Goal: Task Accomplishment & Management: Use online tool/utility

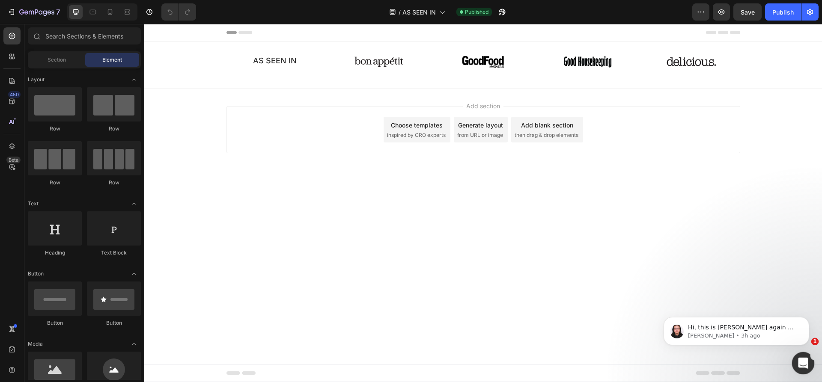
click at [798, 356] on icon "Open Intercom Messenger" at bounding box center [802, 362] width 14 height 14
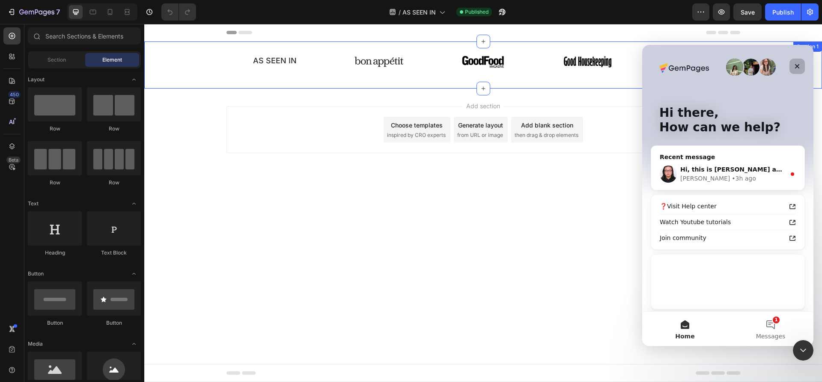
click at [795, 63] on icon "Close" at bounding box center [796, 66] width 7 height 7
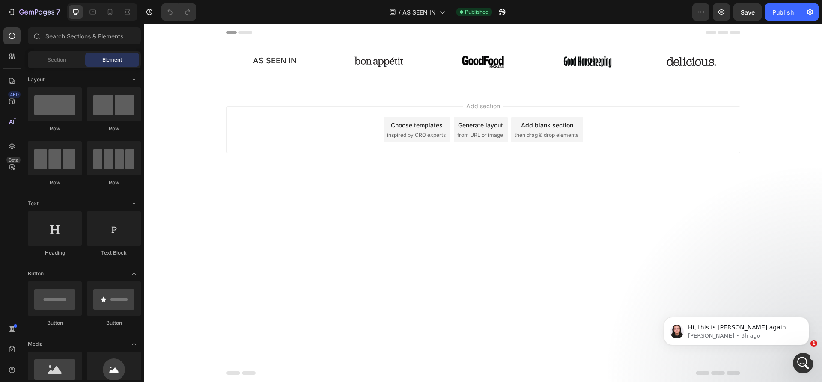
drag, startPoint x: 245, startPoint y: 136, endPoint x: 236, endPoint y: 131, distance: 10.1
click at [245, 136] on div "Add section Choose templates inspired by CRO experts Generate layout from URL o…" at bounding box center [482, 129] width 513 height 47
click at [12, 6] on button "7" at bounding box center [33, 11] width 60 height 17
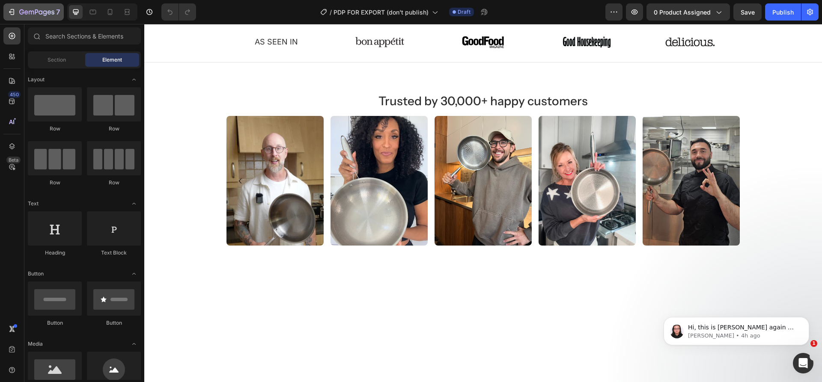
scroll to position [151, 0]
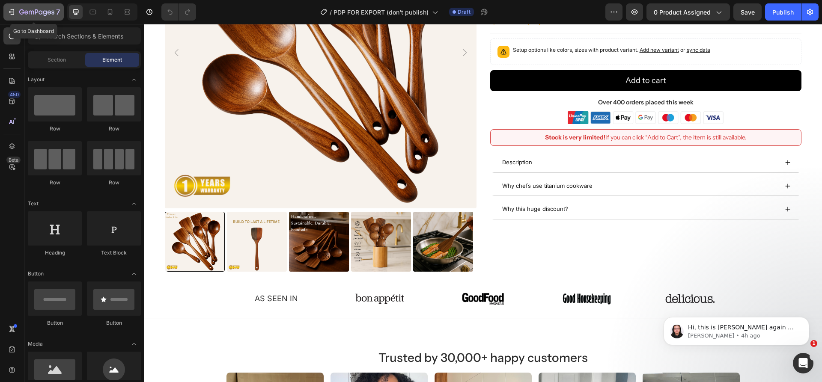
click at [12, 9] on icon "button" at bounding box center [13, 12] width 4 height 6
